Goal: Complete application form

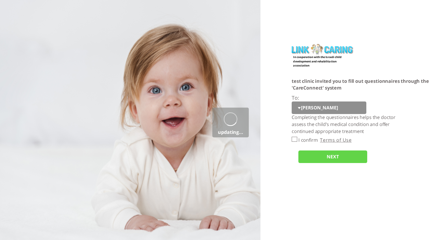
click at [300, 111] on select "[PERSON_NAME]" at bounding box center [329, 107] width 75 height 13
select select "2B3ERseUTZp3lxt%2BTrtC7g%3D%3D"
click at [296, 140] on input "I confirm" at bounding box center [295, 139] width 6 height 5
checkbox input "true"
click at [321, 158] on input "NEXT" at bounding box center [332, 156] width 69 height 13
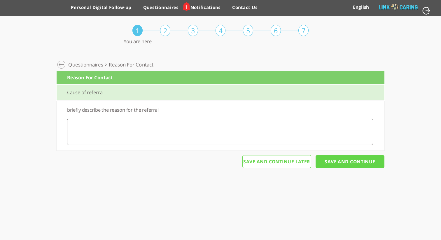
click at [203, 135] on textarea at bounding box center [220, 132] width 306 height 26
type textarea "f"
click at [342, 165] on input "Save And Continue" at bounding box center [349, 161] width 69 height 13
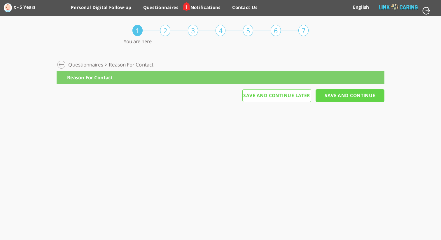
click at [204, 94] on div "Save And Continue Save And Continue Later" at bounding box center [221, 94] width 328 height 10
click at [198, 84] on div "Personal Digital Follow-up > Development > Questionnaires > Reason For Contact …" at bounding box center [221, 86] width 328 height 56
click at [348, 92] on input "Save And Continue" at bounding box center [349, 95] width 69 height 13
